Goal: Browse casually

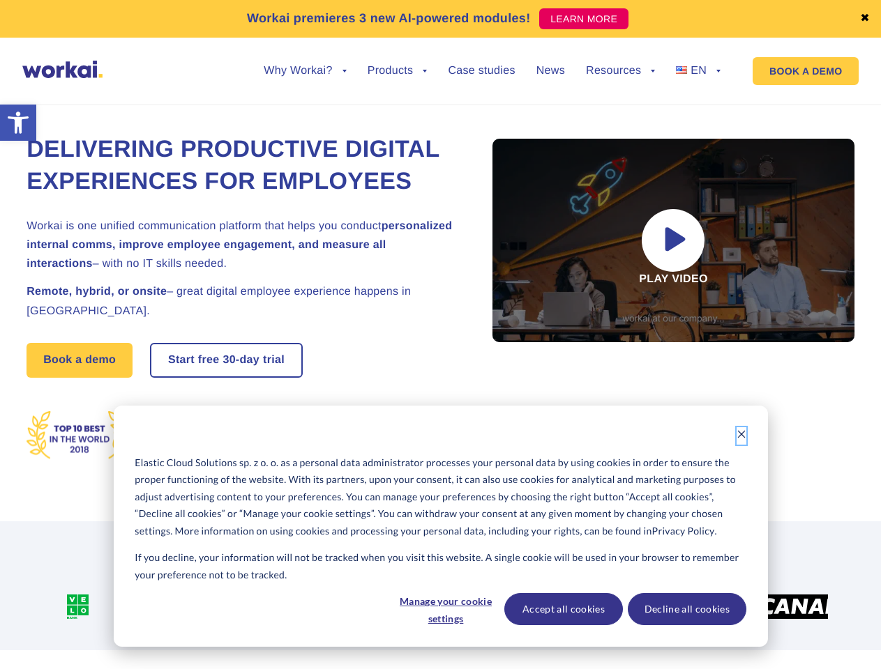
click at [741, 436] on icon "Dismiss cookie banner" at bounding box center [741, 435] width 10 height 10
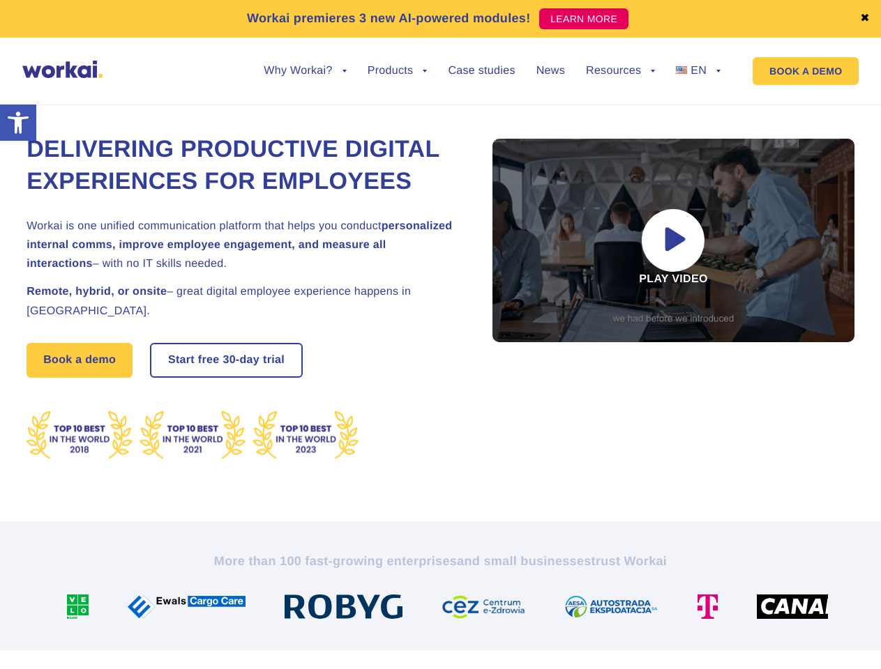
click at [445, 609] on img at bounding box center [488, 607] width 95 height 24
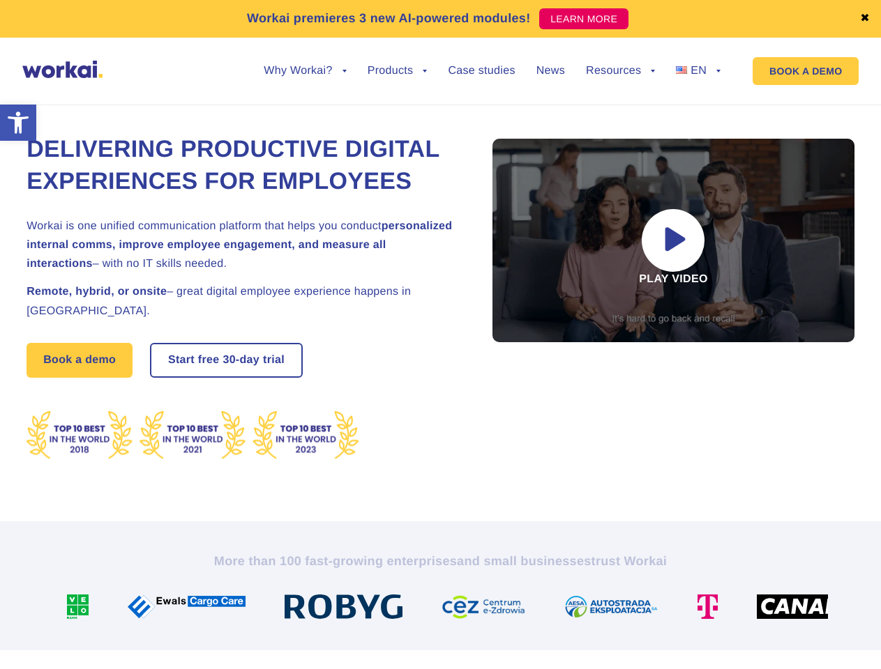
click at [563, 609] on div at bounding box center [616, 607] width 133 height 24
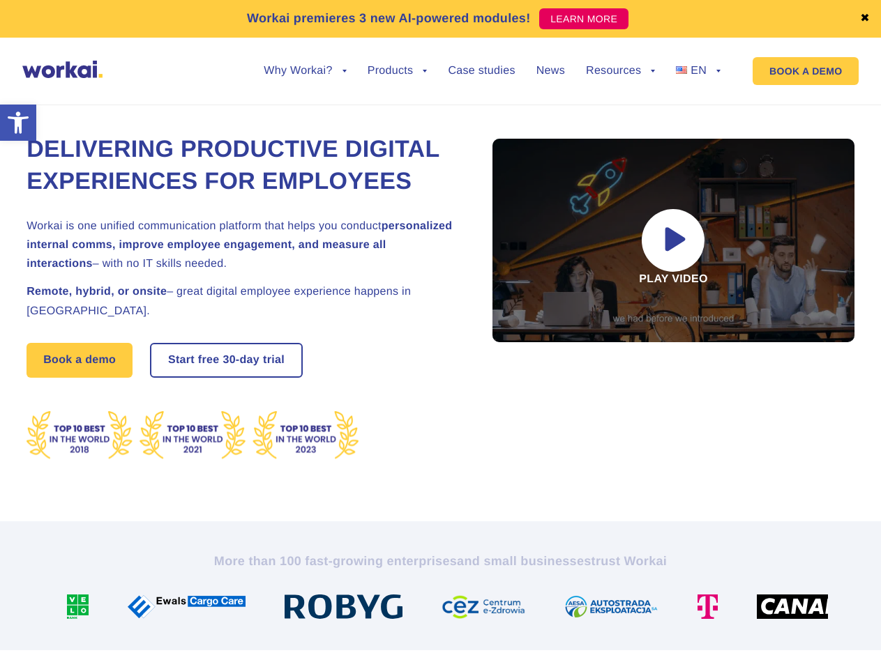
click at [686, 609] on div at bounding box center [712, 607] width 59 height 24
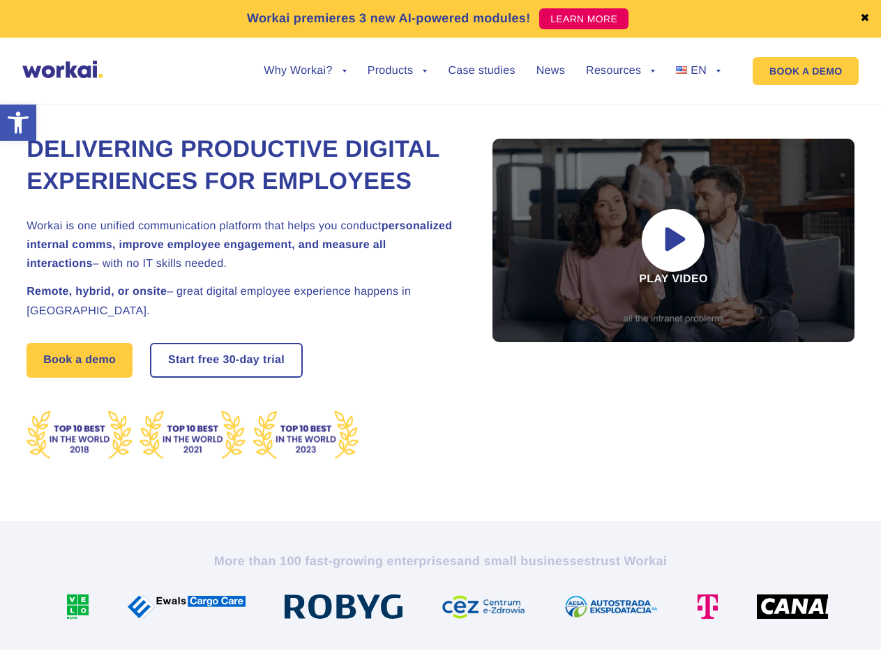
click at [865, 19] on link "✖" at bounding box center [865, 18] width 10 height 11
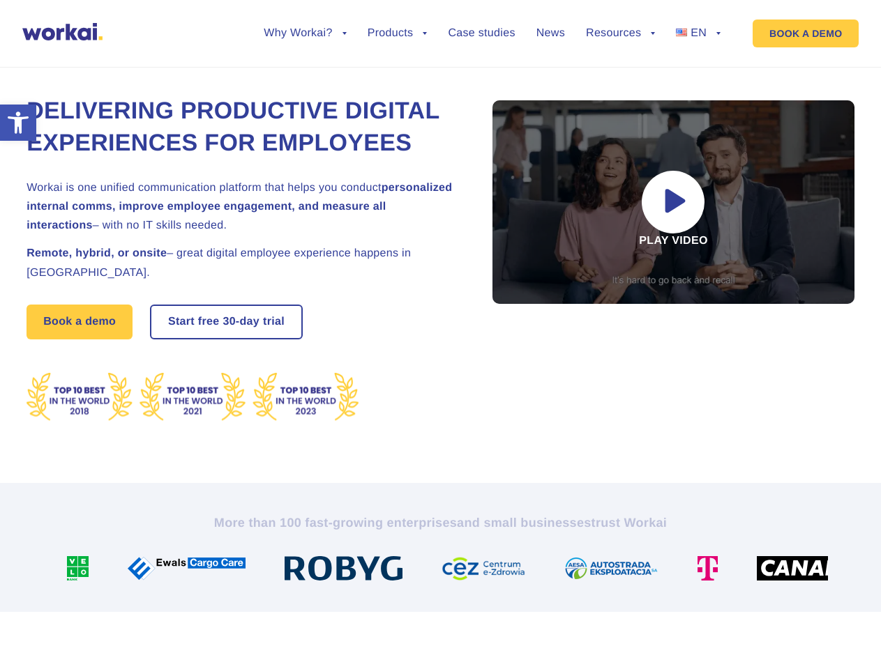
click at [305, 82] on div "Delivering Productive Digital Experiences for Employees Workai is one unified c…" at bounding box center [440, 259] width 828 height 448
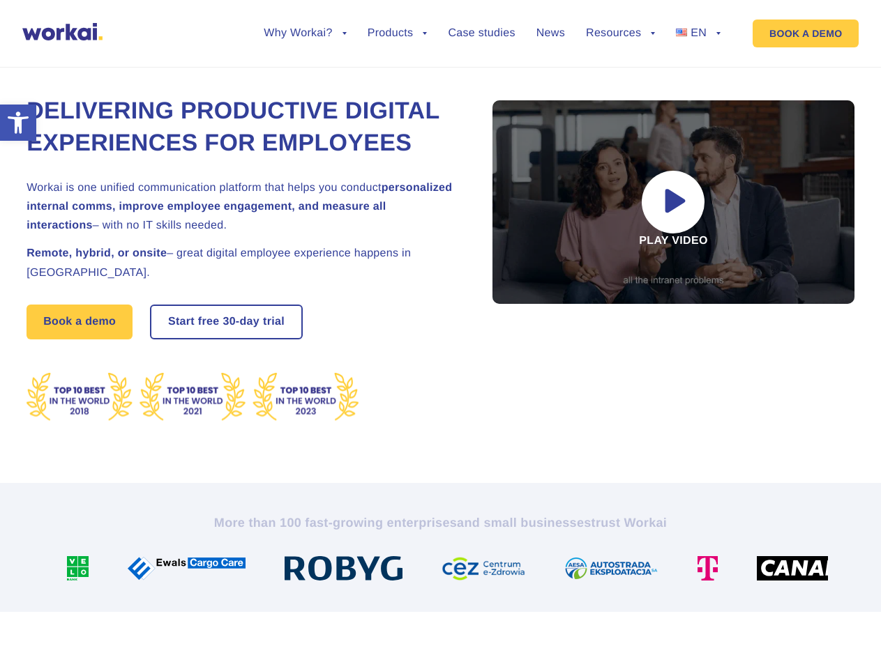
click at [305, 71] on div "Delivering Productive Digital Experiences for Employees Workai is one unified c…" at bounding box center [440, 259] width 828 height 448
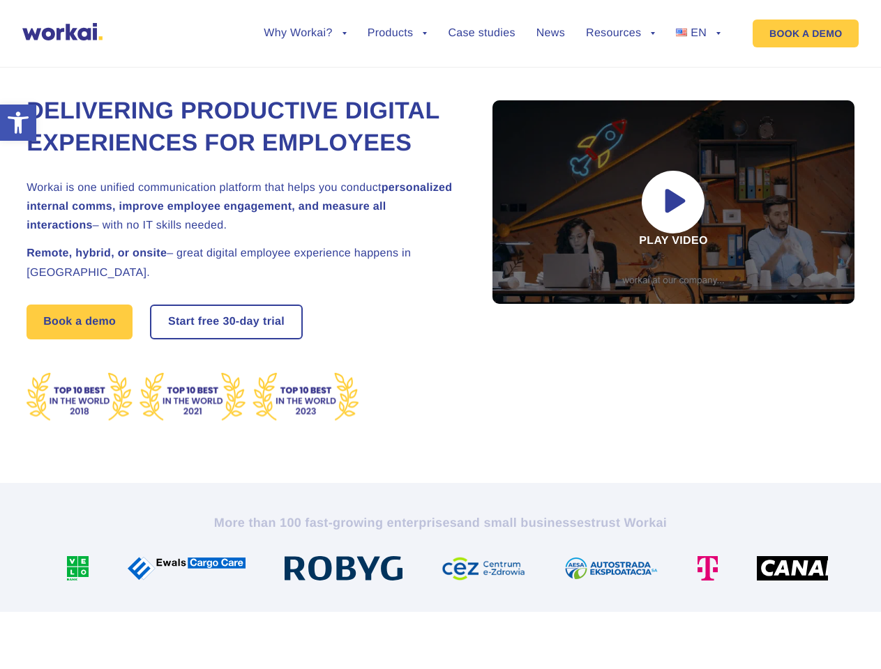
click at [397, 82] on div "Delivering Productive Digital Experiences for Employees Workai is one unified c…" at bounding box center [440, 259] width 828 height 448
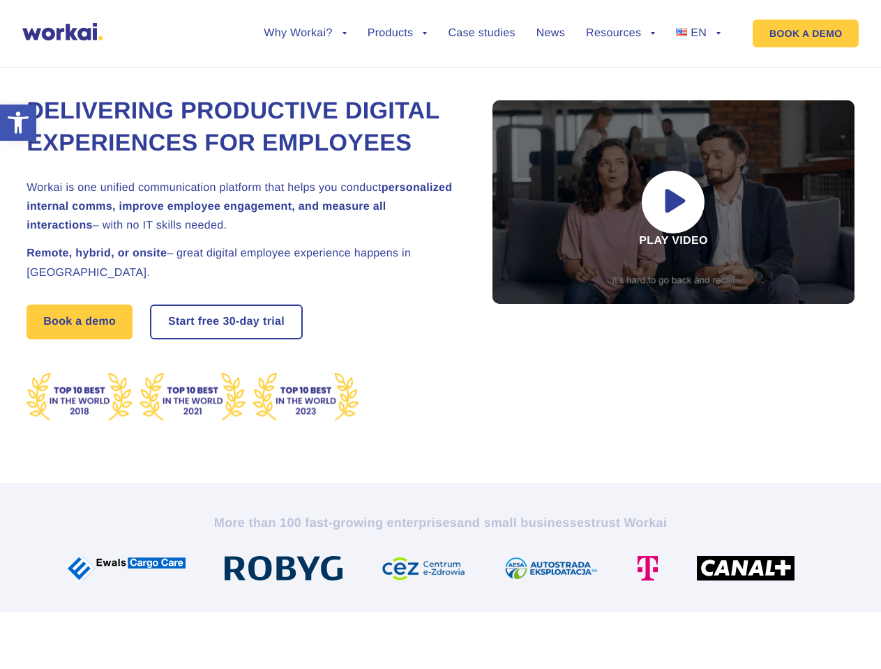
click at [620, 82] on div "Delivering Productive Digital Experiences for Employees Workai is one unified c…" at bounding box center [440, 259] width 828 height 448
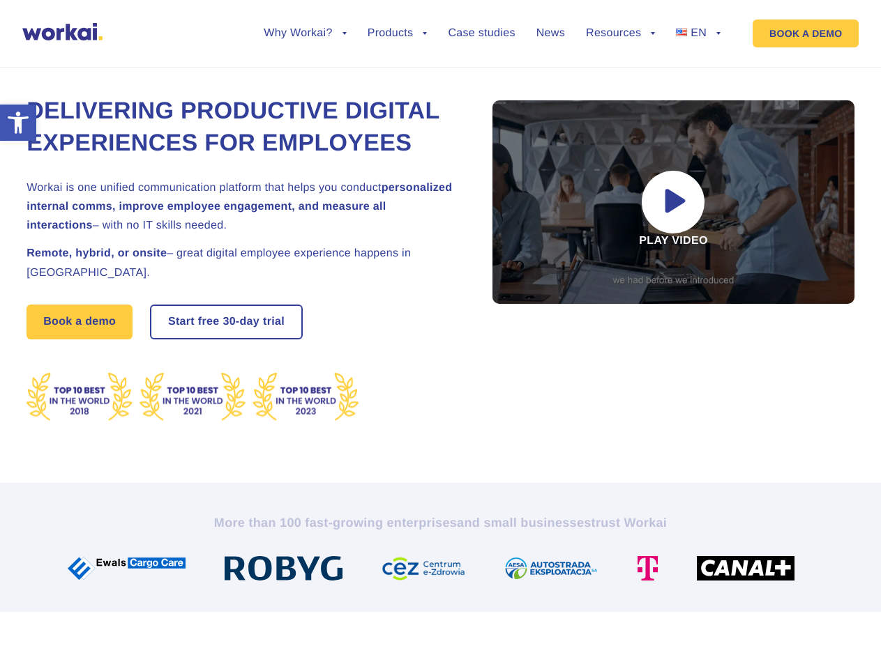
click at [620, 71] on div "Delivering Productive Digital Experiences for Employees Workai is one unified c…" at bounding box center [440, 259] width 828 height 448
